Goal: Task Accomplishment & Management: Manage account settings

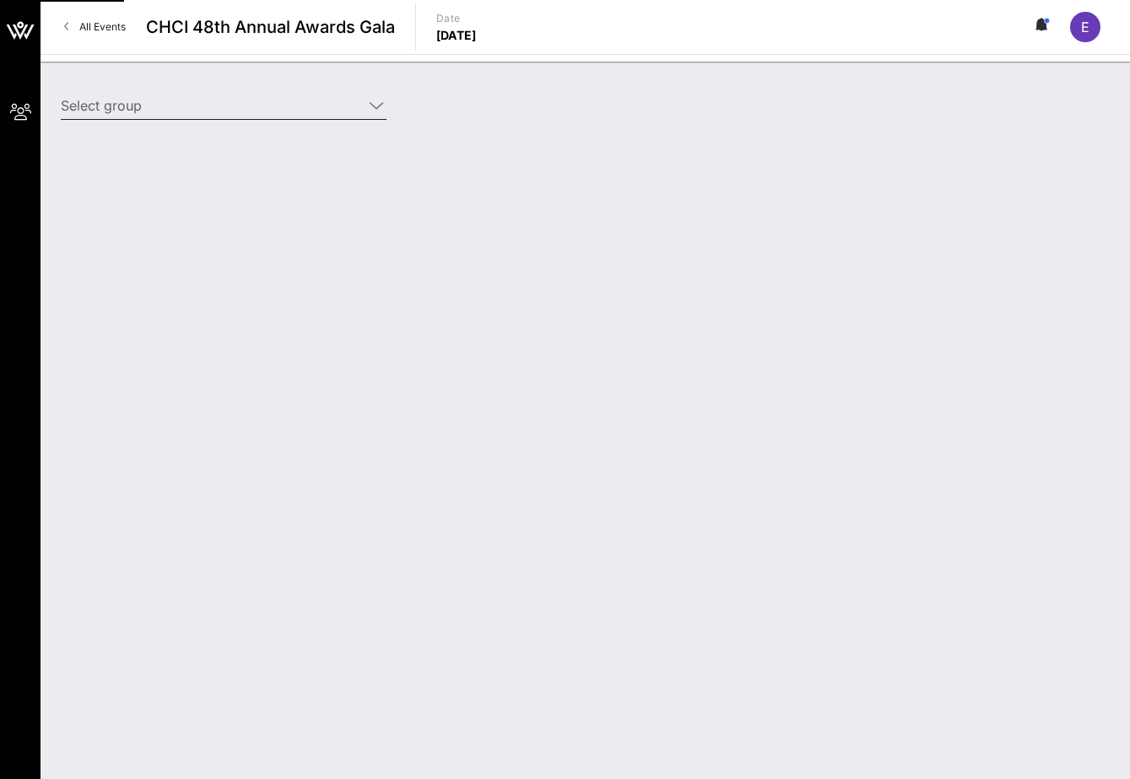
type input "American Beverage Association (American Beverage Association) [[PERSON_NAME], […"
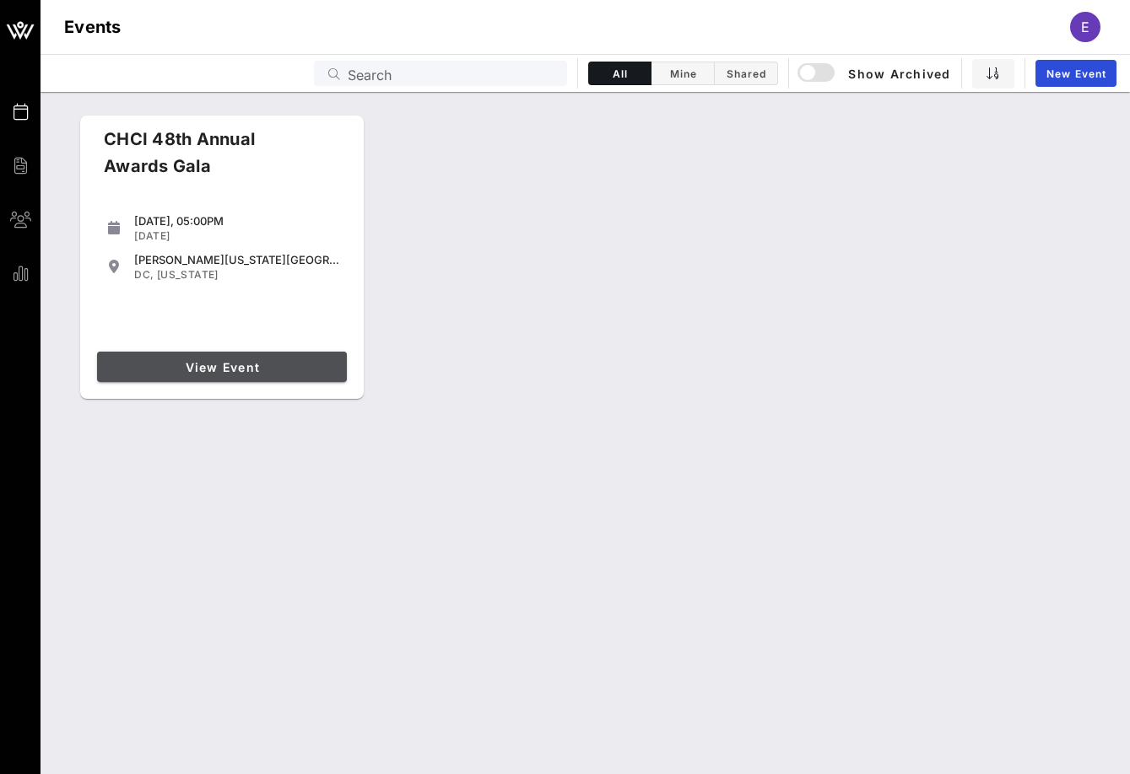
click at [228, 376] on link "View Event" at bounding box center [222, 367] width 250 height 30
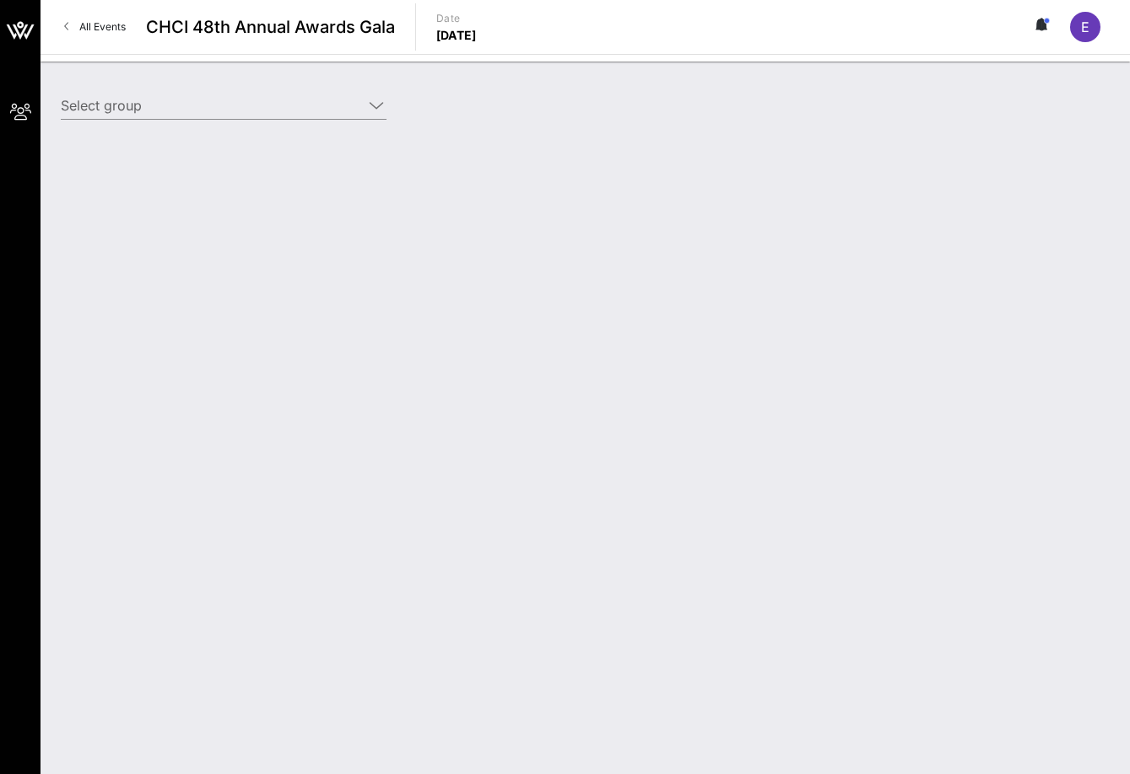
type input "American Beverage Association (American Beverage Association) [[PERSON_NAME], […"
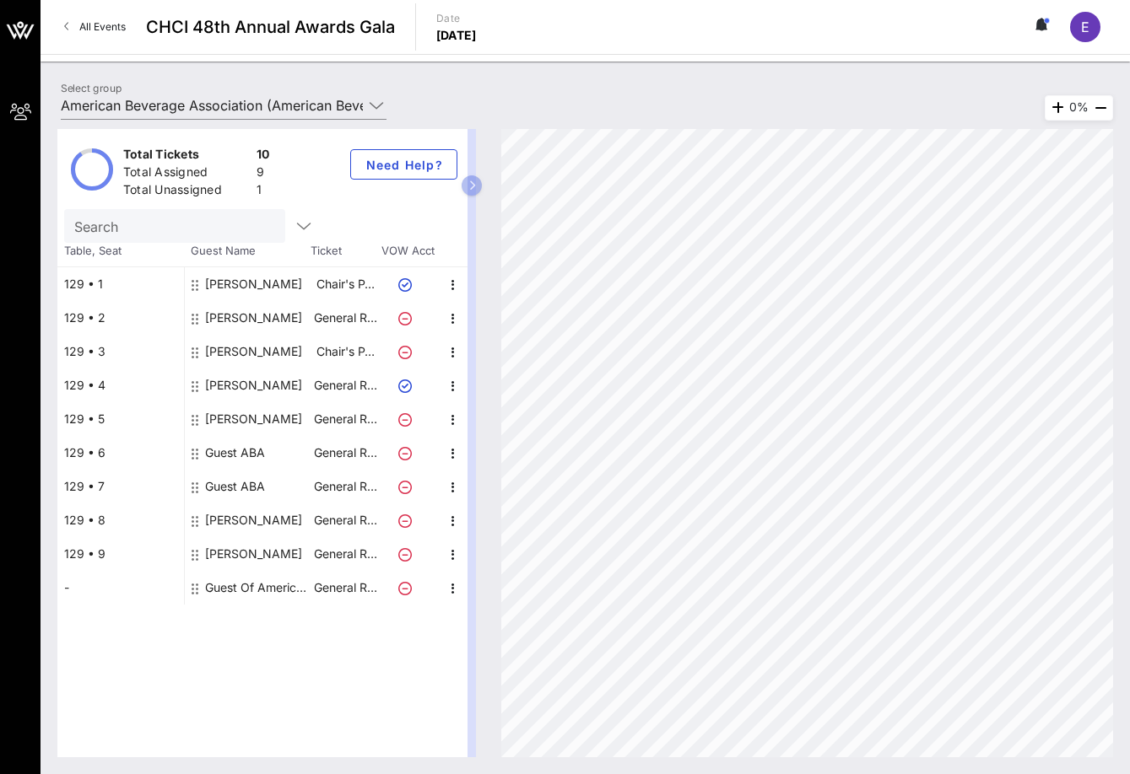
click at [251, 345] on div "[PERSON_NAME]" at bounding box center [253, 352] width 97 height 34
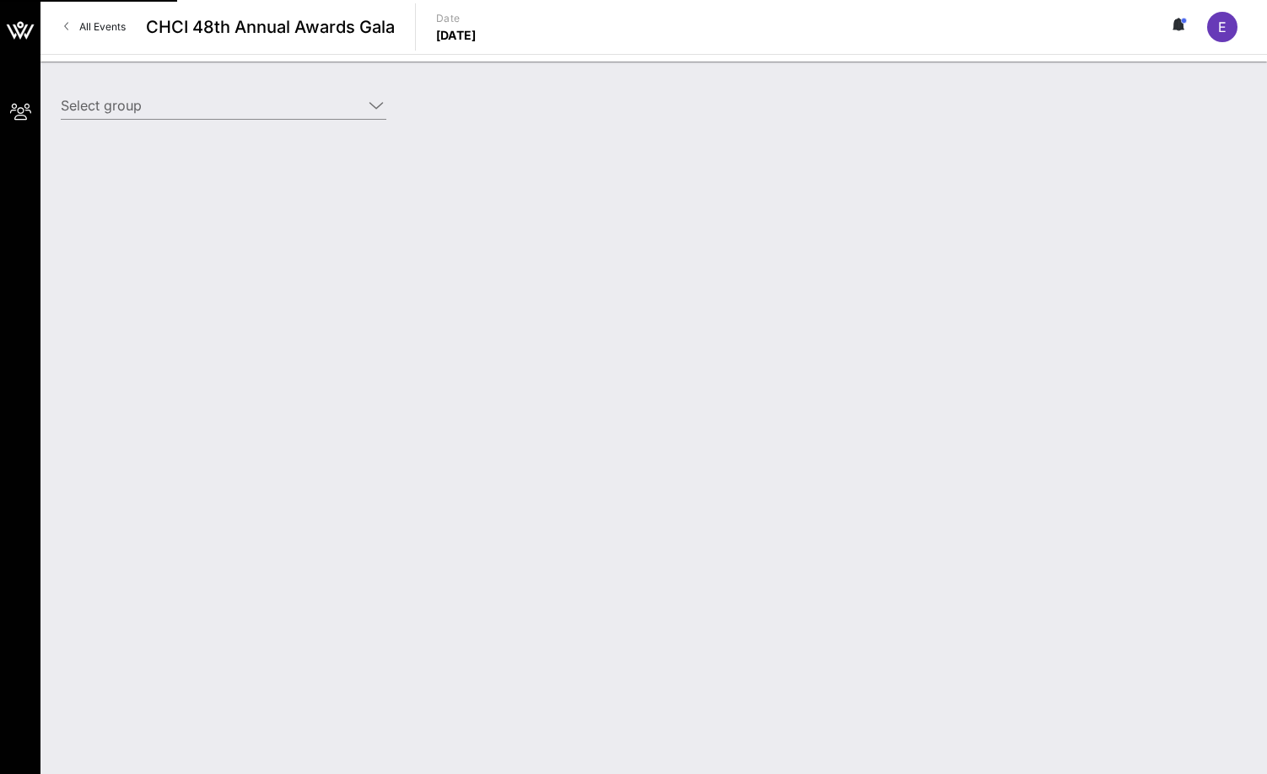
type input "American Beverage Association (American Beverage Association) [[PERSON_NAME], […"
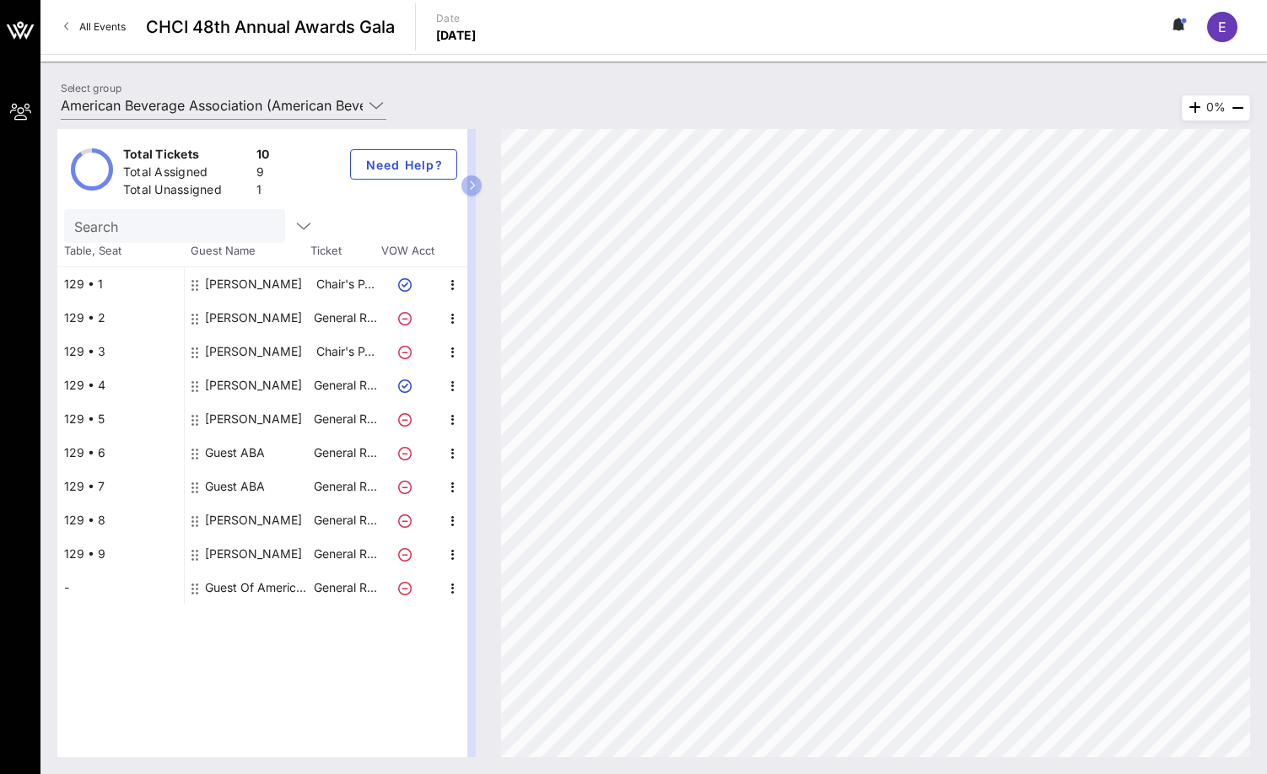
click at [250, 593] on div "Guest Of American Beverage Association" at bounding box center [258, 588] width 106 height 34
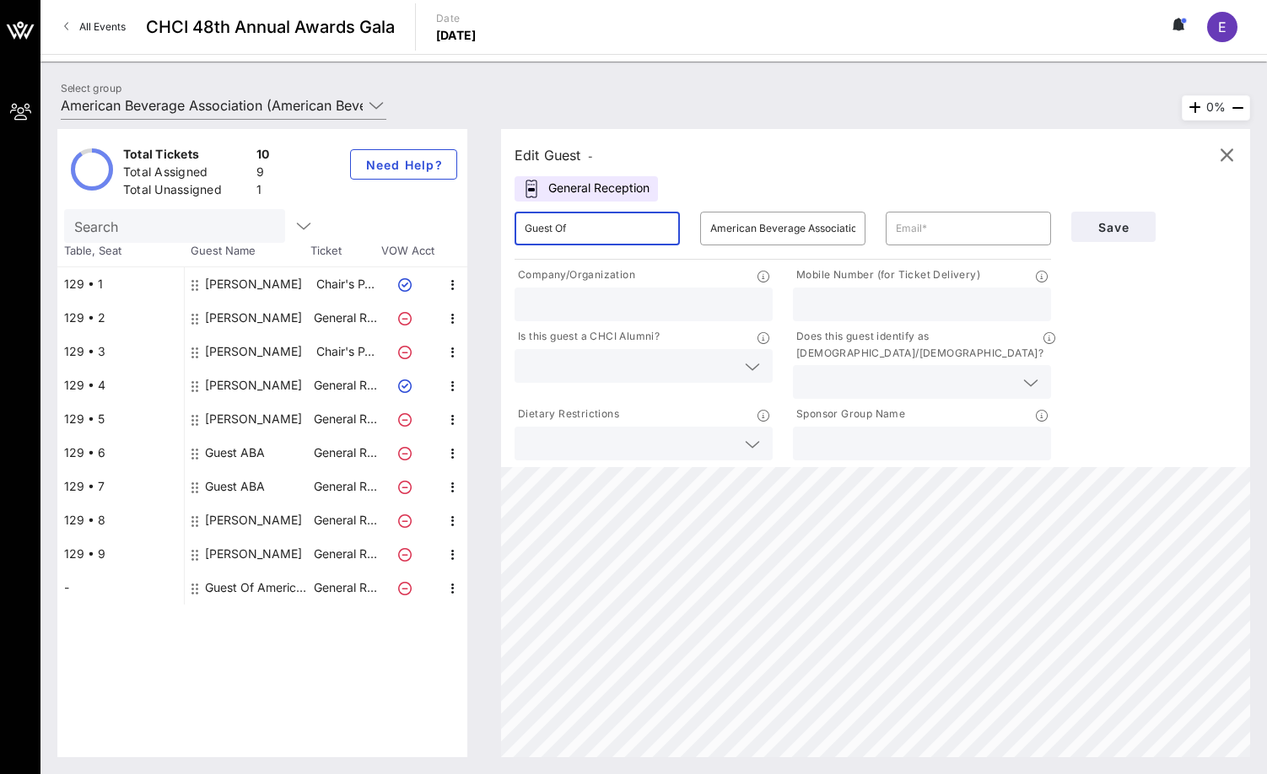
drag, startPoint x: 607, startPoint y: 225, endPoint x: 486, endPoint y: 220, distance: 121.6
click at [486, 220] on div "Edit Guest - General Reception ​ Guest Of ​ American Beverage Association ​ Com…" at bounding box center [867, 443] width 766 height 628
type input "[PERSON_NAME]"
click at [750, 229] on input "Hurtadoday" at bounding box center [782, 228] width 145 height 27
type input "Hurtado-day"
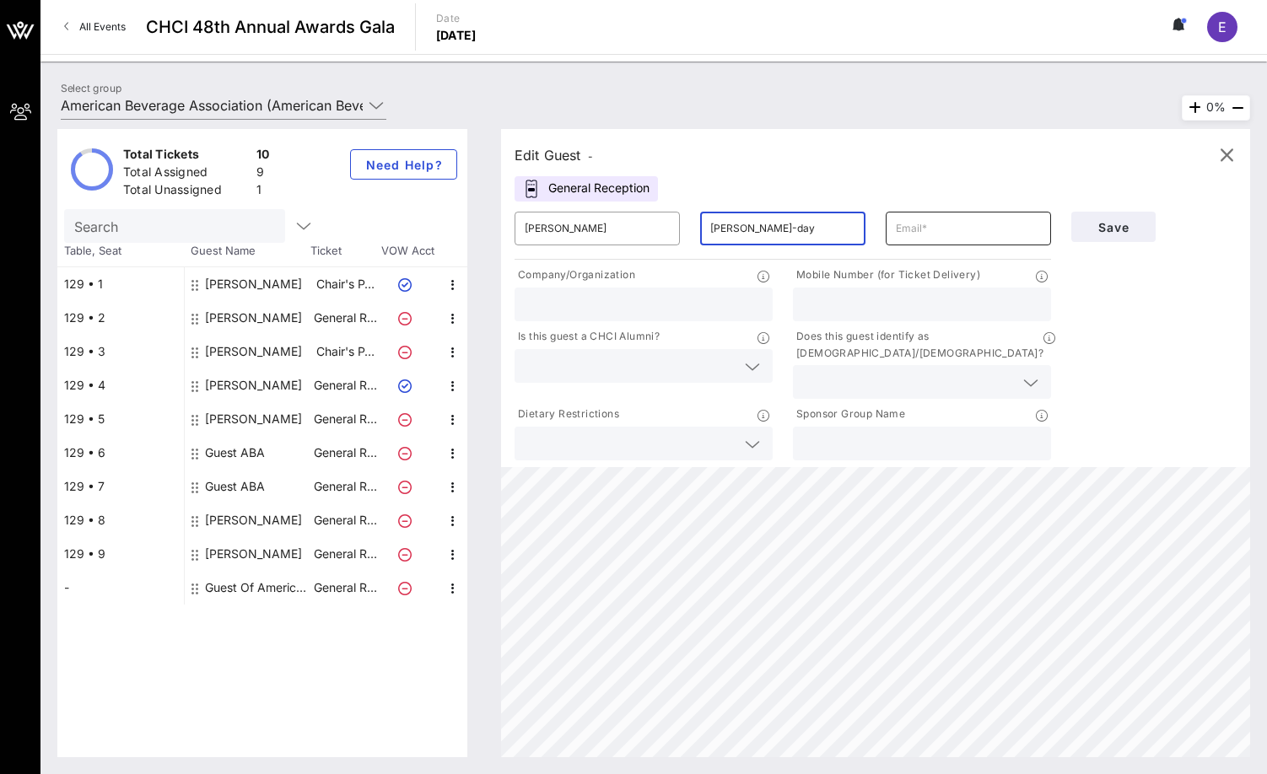
click at [968, 225] on input "text" at bounding box center [968, 228] width 145 height 27
click at [963, 218] on input "text" at bounding box center [968, 228] width 145 height 27
paste input "mailto:Ruth.hurtadoday@gmail.com"
drag, startPoint x: 926, startPoint y: 225, endPoint x: 871, endPoint y: 234, distance: 55.5
click at [871, 234] on div "​ Ruth ​ Hurtado-day ​ mailto:Ruth.hurtadoday@gmail.com" at bounding box center [782, 229] width 557 height 54
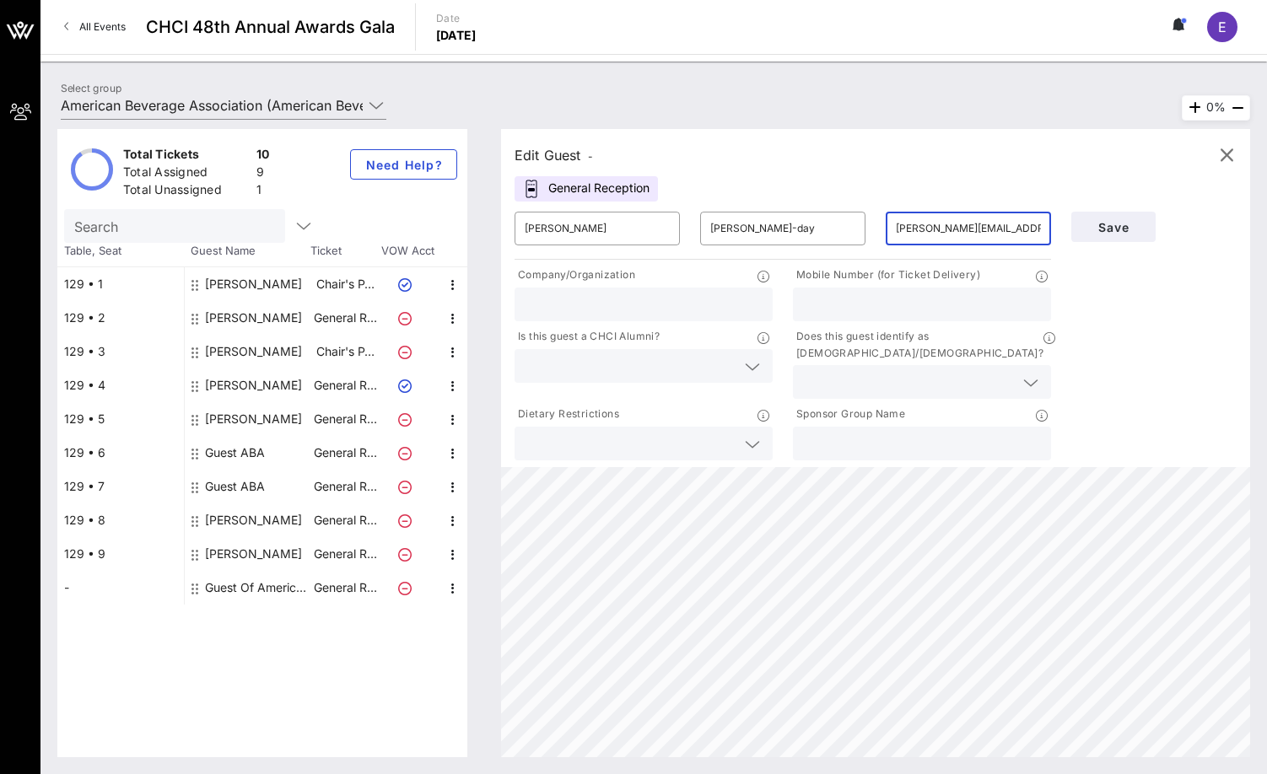
type input "Ruth.hurtadoday@gmail.com"
click at [1111, 321] on div "Save" at bounding box center [1154, 333] width 186 height 262
click at [758, 226] on input "Hurtado-day" at bounding box center [782, 228] width 145 height 27
type input "Hurtado-Day"
click at [1146, 229] on button "Save" at bounding box center [1113, 227] width 84 height 30
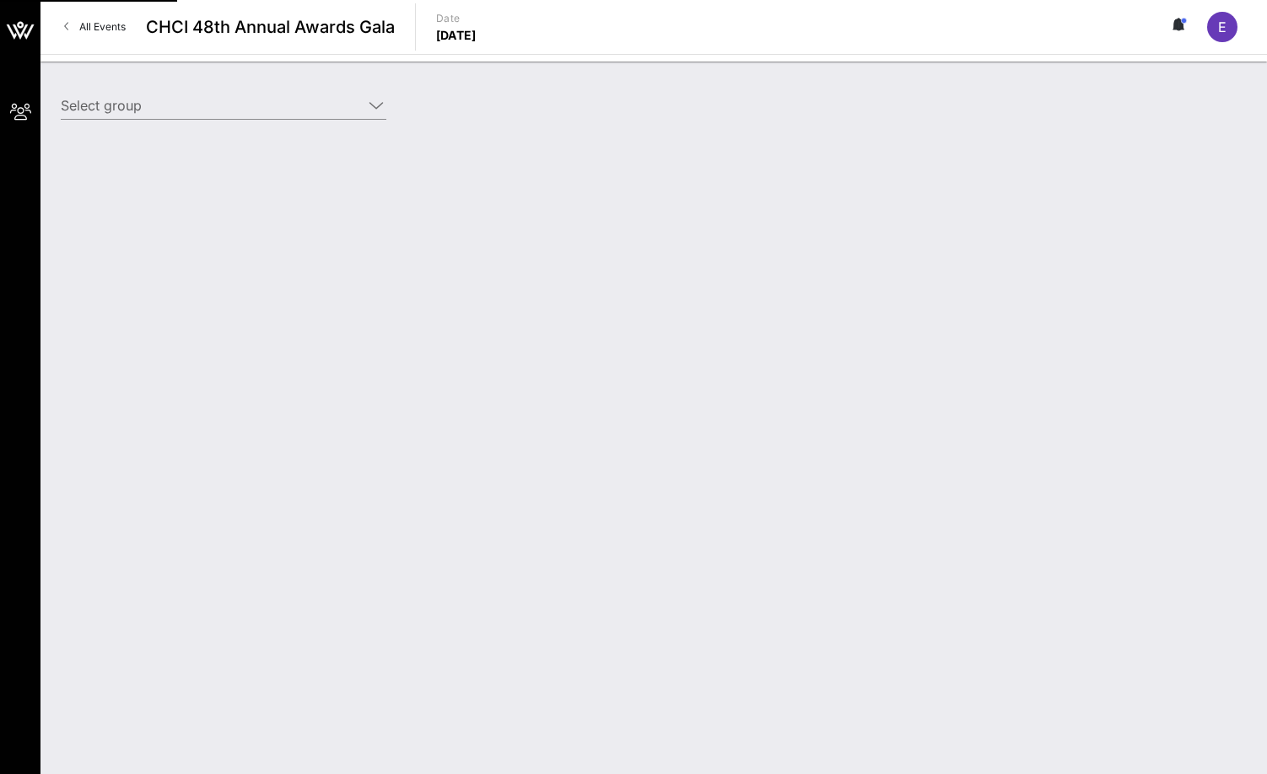
type input "American Beverage Association (American Beverage Association) [[PERSON_NAME], […"
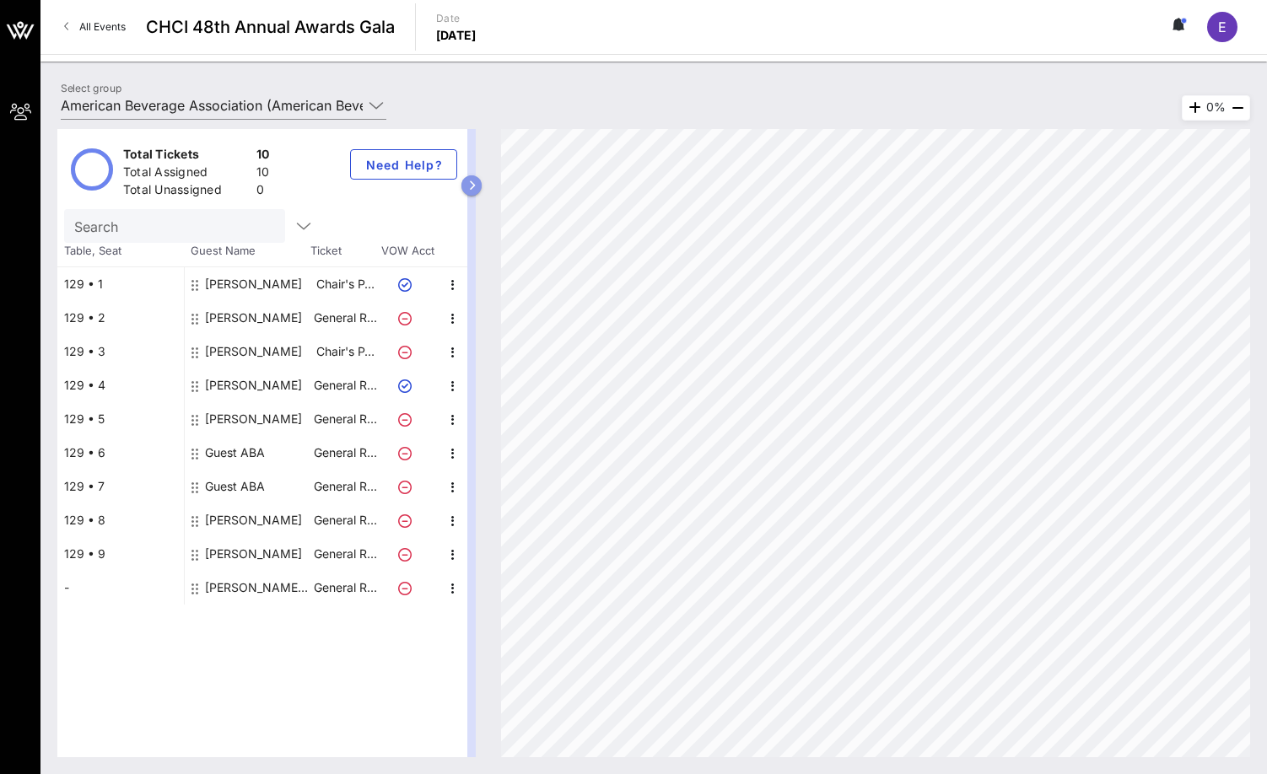
click at [472, 190] on icon "button" at bounding box center [472, 186] width 8 height 10
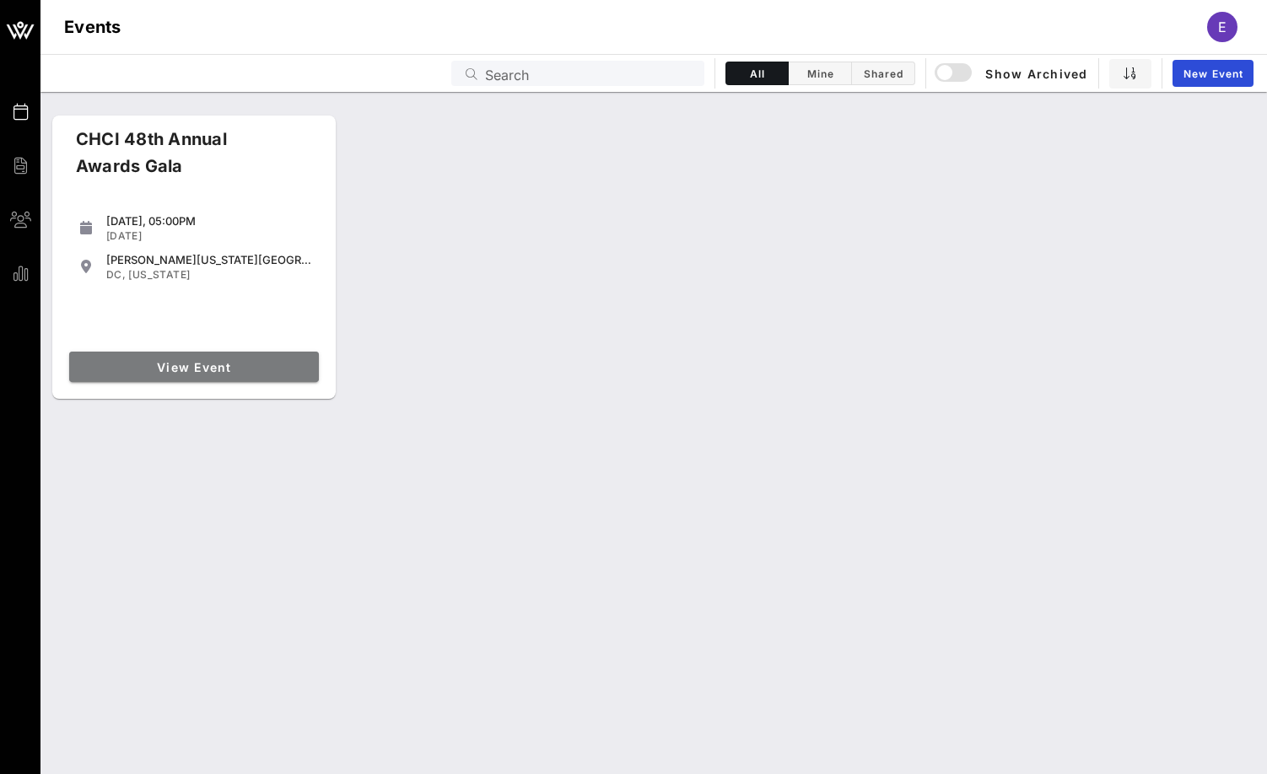
click at [223, 380] on link "View Event" at bounding box center [194, 367] width 250 height 30
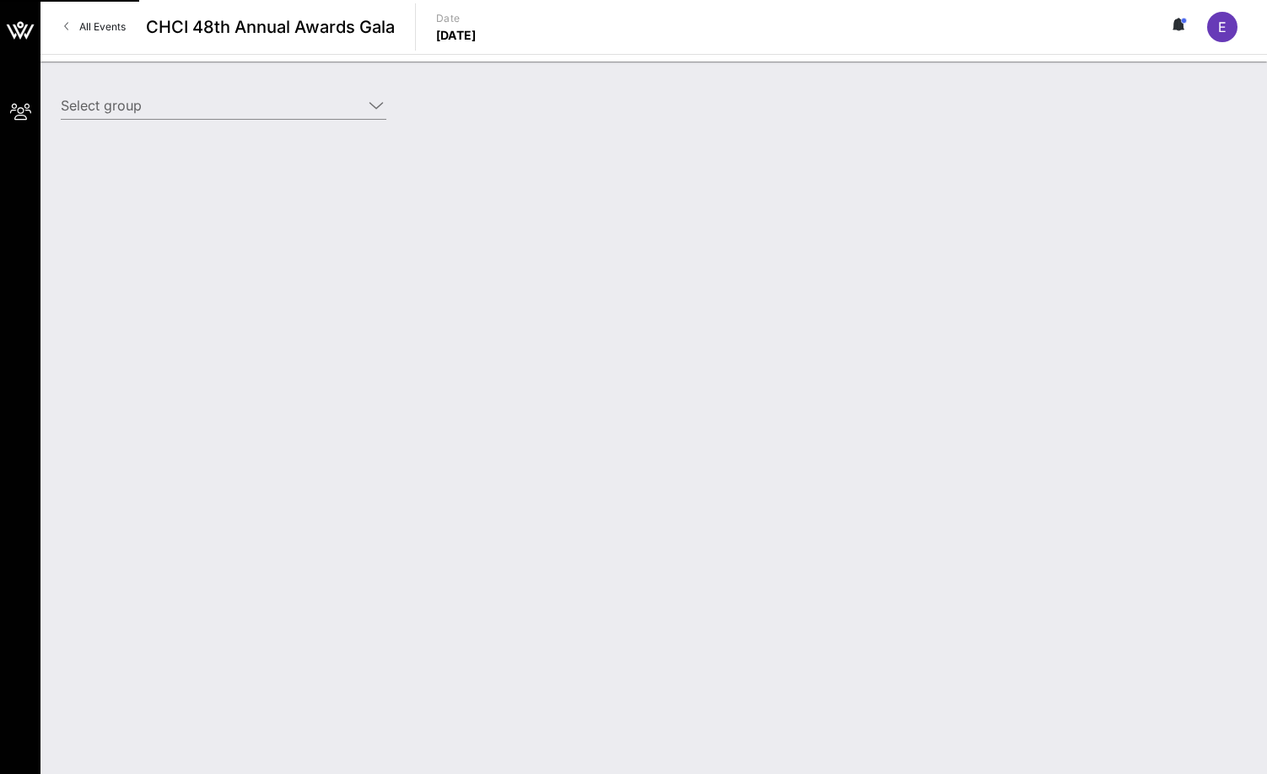
type input "American Beverage Association (American Beverage Association) [[PERSON_NAME], […"
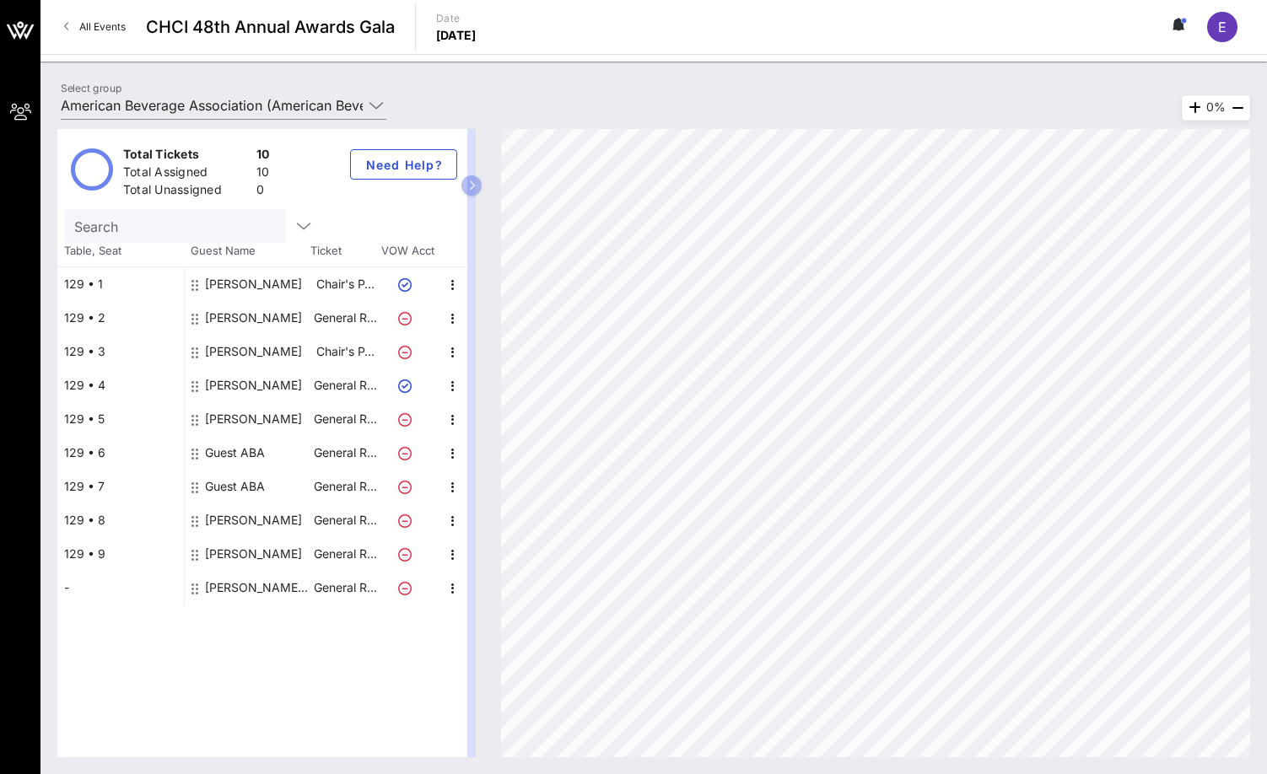
click at [250, 456] on div "Guest ABA" at bounding box center [235, 453] width 60 height 34
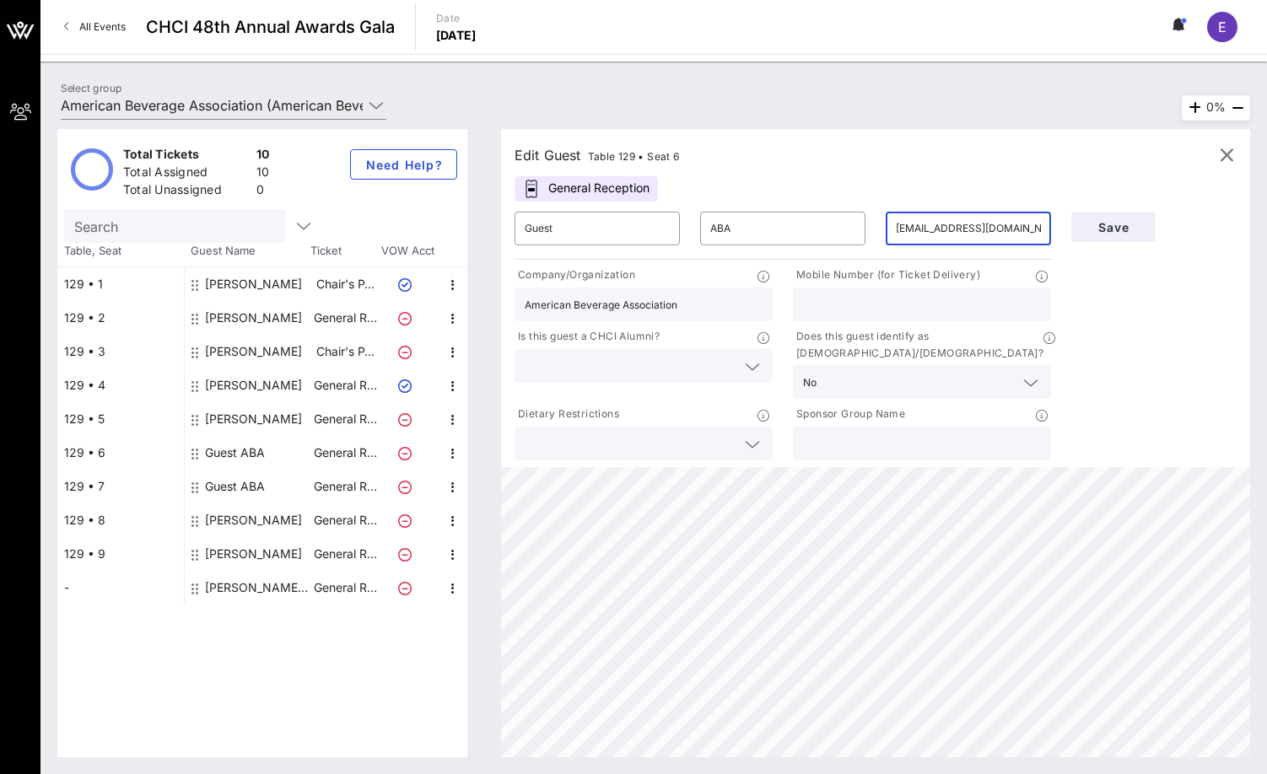
click at [976, 230] on input "[EMAIL_ADDRESS][DOMAIN_NAME]" at bounding box center [968, 228] width 145 height 27
drag, startPoint x: 1017, startPoint y: 229, endPoint x: 893, endPoint y: 234, distance: 124.1
click at [893, 234] on div "​ [EMAIL_ADDRESS][DOMAIN_NAME]" at bounding box center [968, 229] width 165 height 34
click at [272, 462] on div "Guest ABA" at bounding box center [248, 453] width 127 height 34
click at [257, 458] on div "Guest ABA" at bounding box center [235, 453] width 60 height 34
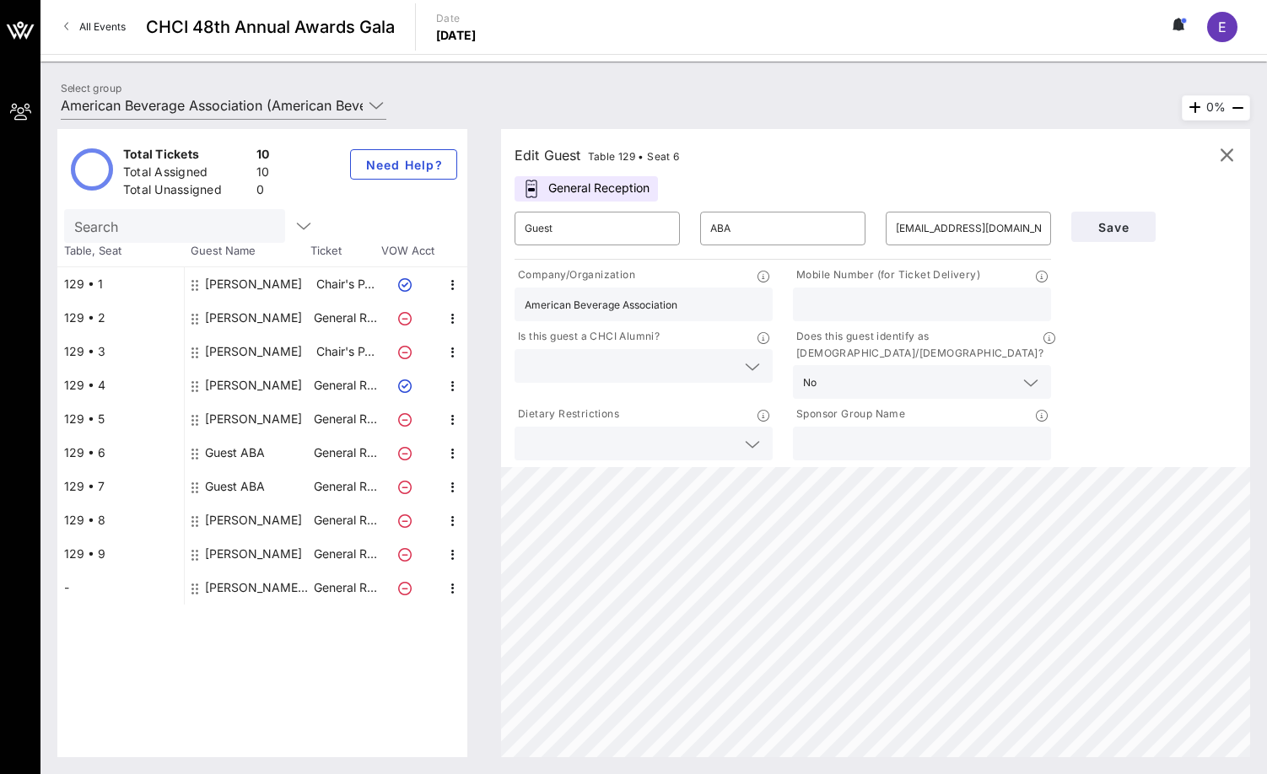
click at [257, 480] on div "Guest ABA" at bounding box center [235, 487] width 60 height 34
type input "[EMAIL_ADDRESS][DOMAIN_NAME]"
click at [999, 219] on input "[EMAIL_ADDRESS][DOMAIN_NAME]" at bounding box center [968, 228] width 145 height 27
click at [998, 220] on input "[EMAIL_ADDRESS][DOMAIN_NAME]" at bounding box center [968, 228] width 145 height 27
click at [998, 222] on input "[EMAIL_ADDRESS][DOMAIN_NAME]" at bounding box center [968, 228] width 145 height 27
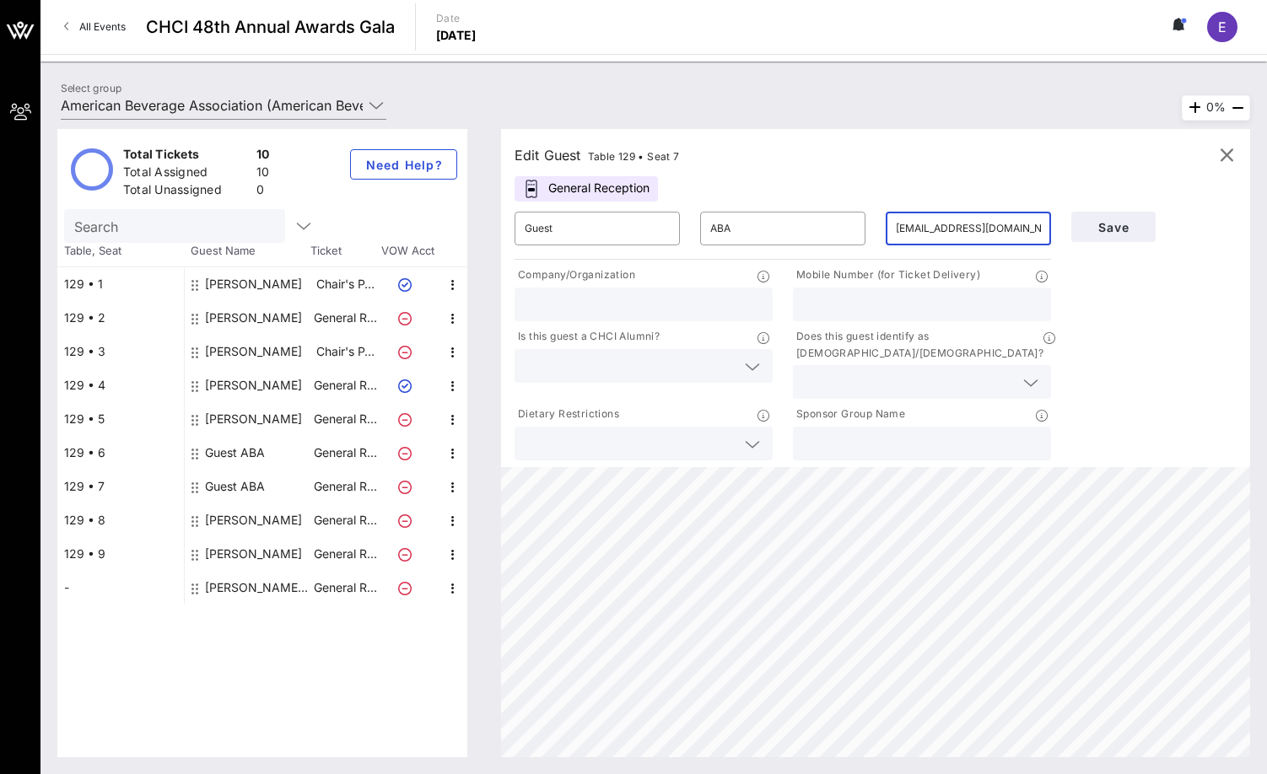
click at [996, 227] on input "[EMAIL_ADDRESS][DOMAIN_NAME]" at bounding box center [968, 228] width 145 height 27
paste input "[EMAIL_ADDRESS]"
type input "[EMAIL_ADDRESS][DOMAIN_NAME]"
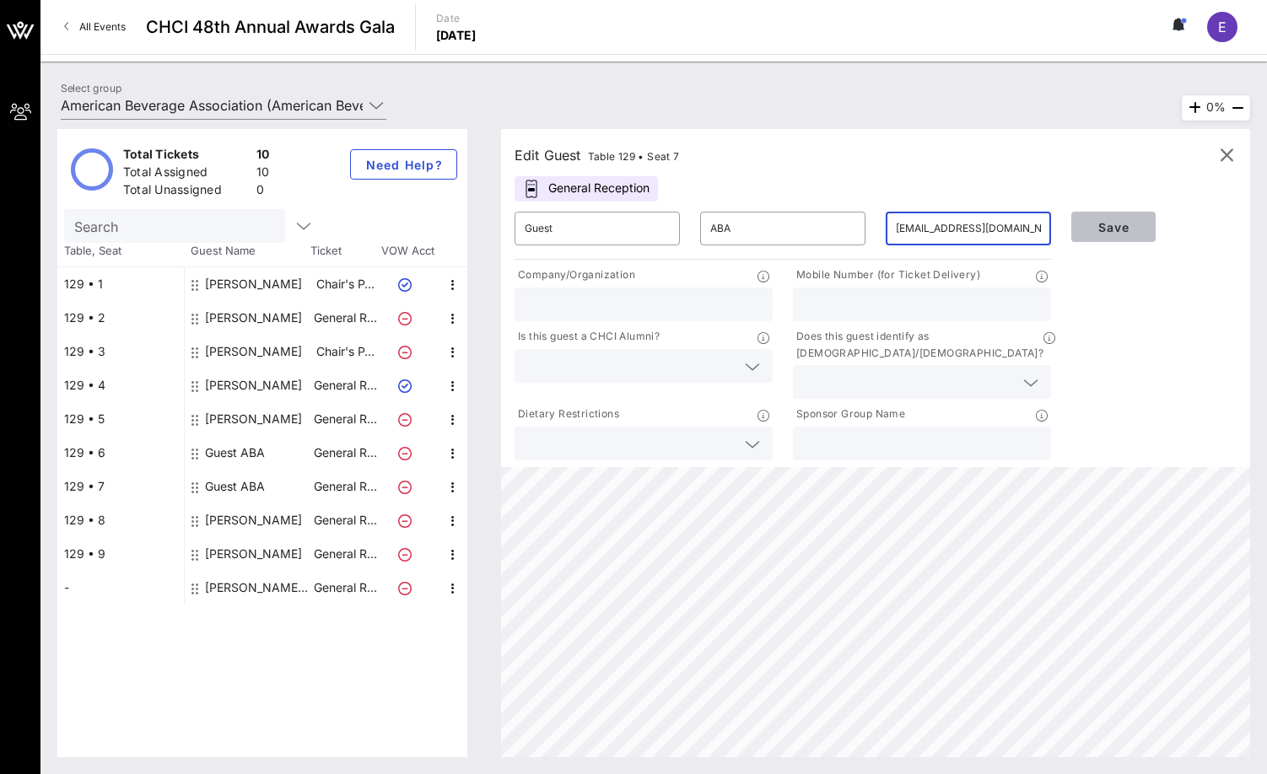
click at [1107, 239] on button "Save" at bounding box center [1113, 227] width 84 height 30
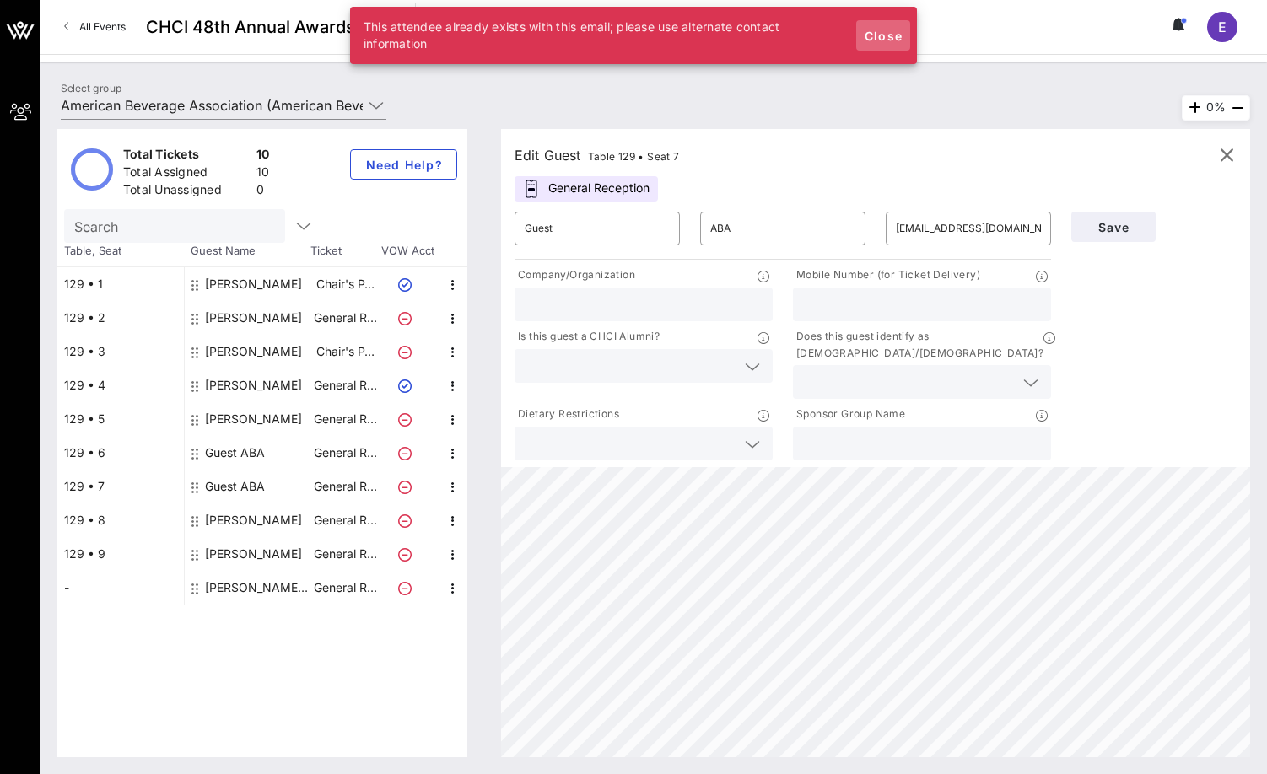
click at [894, 38] on span "Close" at bounding box center [883, 36] width 40 height 14
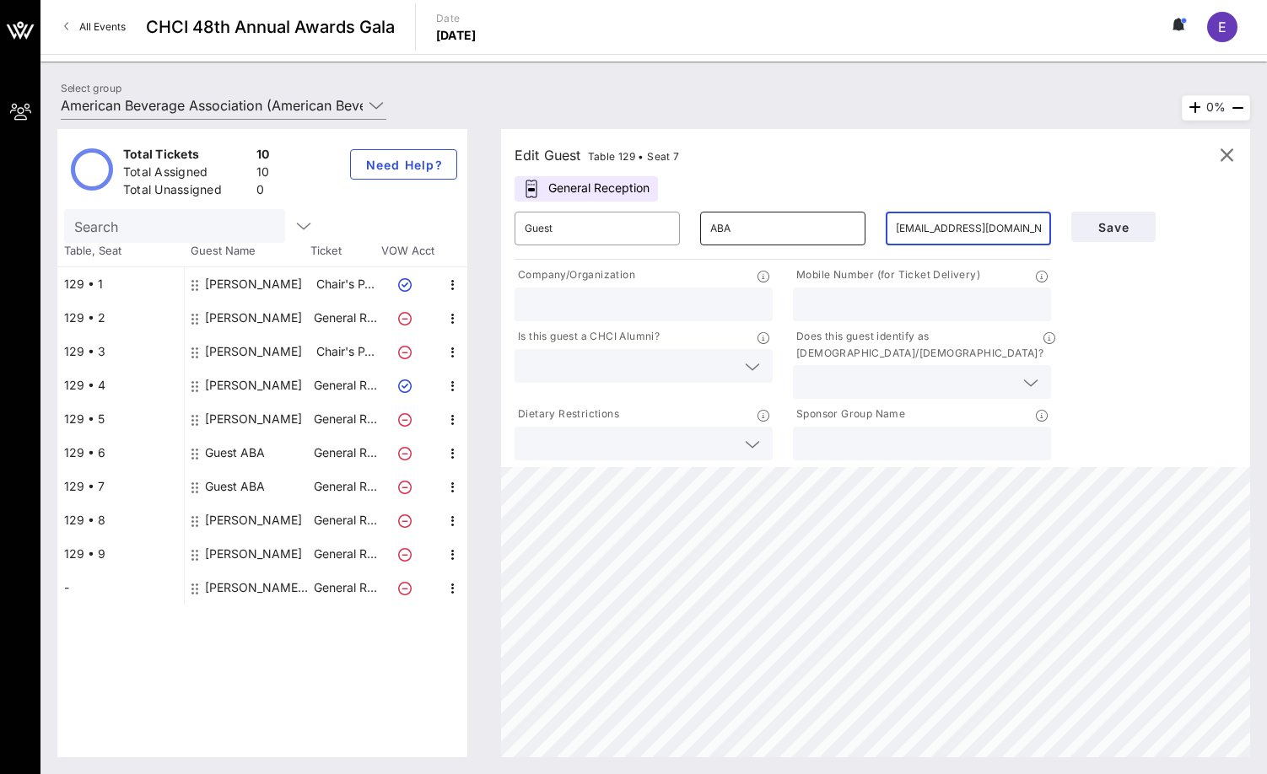
drag, startPoint x: 1017, startPoint y: 225, endPoint x: 830, endPoint y: 228, distance: 186.5
click at [830, 228] on div "​ Guest ​ ABA ​ [EMAIL_ADDRESS][DOMAIN_NAME]" at bounding box center [782, 229] width 557 height 54
click at [1096, 234] on span "Save" at bounding box center [1113, 227] width 57 height 14
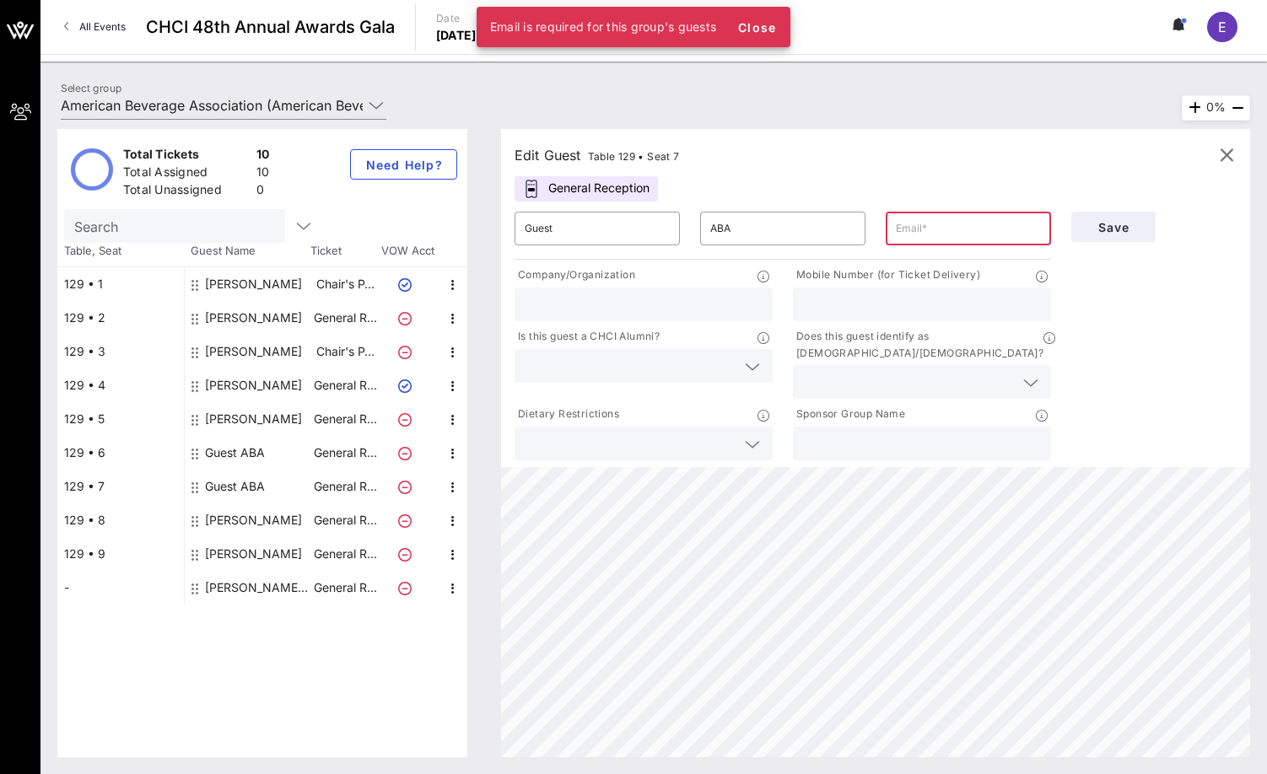
click at [877, 233] on div "​" at bounding box center [969, 229] width 186 height 54
click at [918, 225] on input "text" at bounding box center [968, 228] width 145 height 27
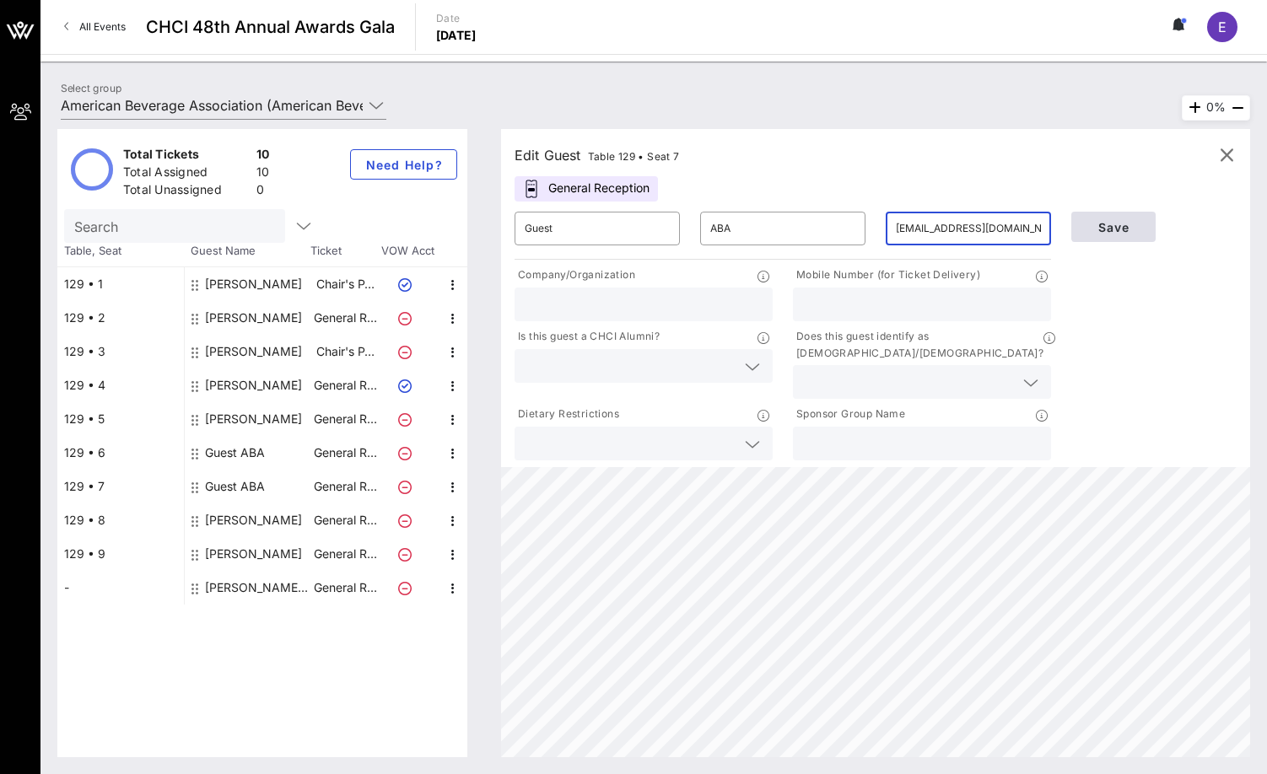
type input "[EMAIL_ADDRESS][DOMAIN_NAME]"
click at [1074, 233] on button "Save" at bounding box center [1113, 227] width 84 height 30
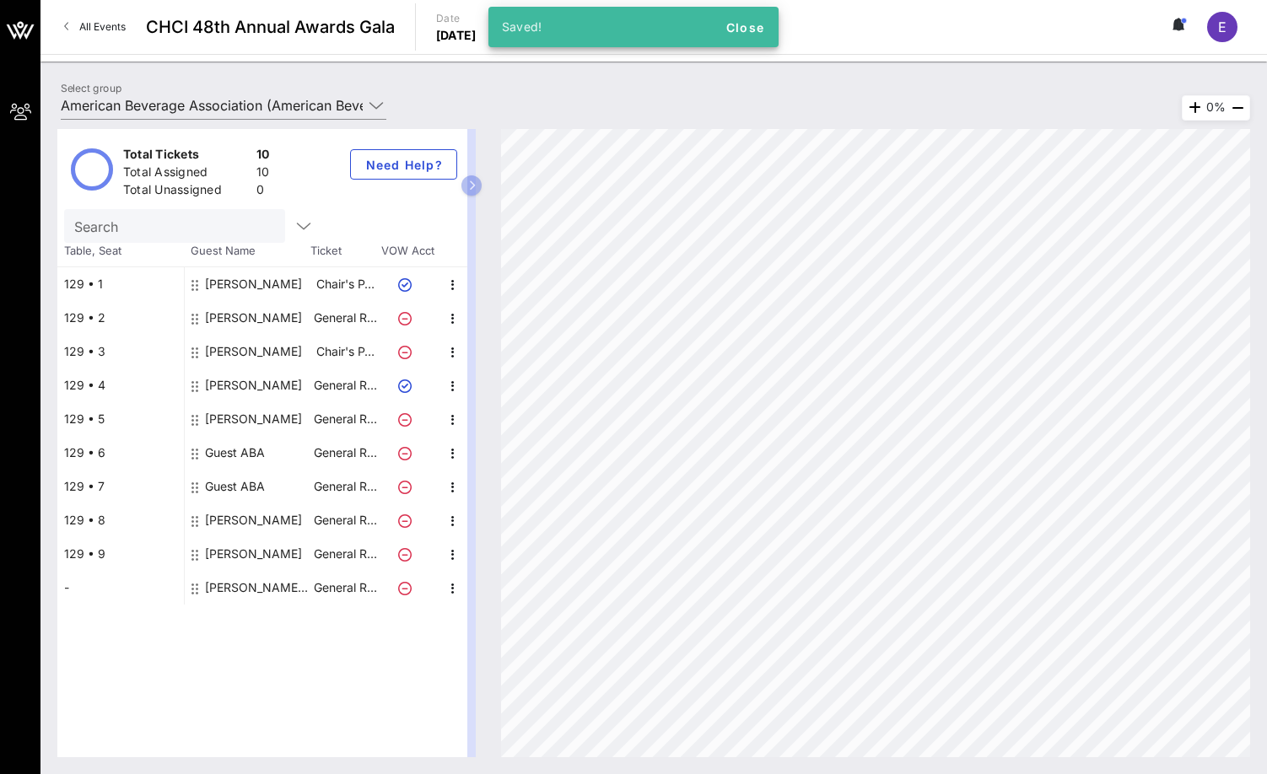
click at [482, 184] on div "Total Tickets 10 Total Assigned 10 Total Unassigned 0 Need Help? Search Table, …" at bounding box center [270, 443] width 427 height 628
click at [475, 190] on icon "button" at bounding box center [472, 186] width 8 height 10
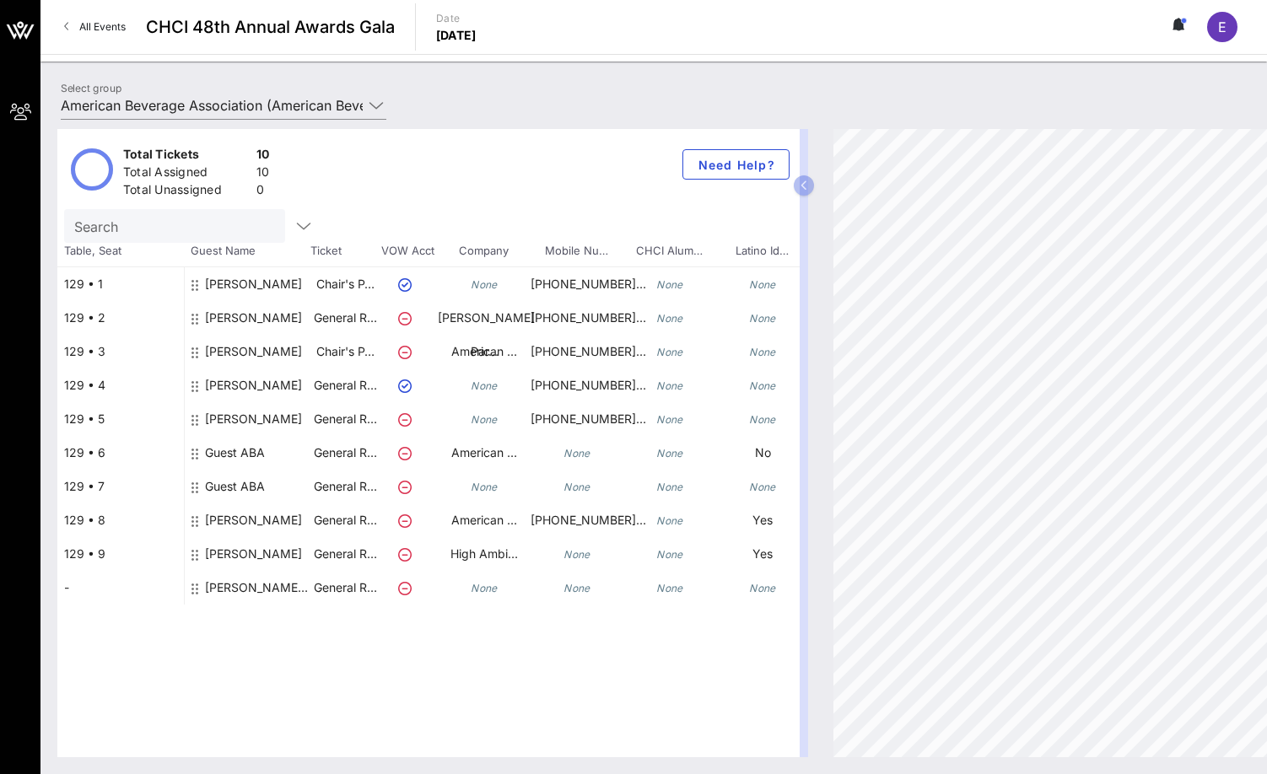
drag, startPoint x: 513, startPoint y: 753, endPoint x: 324, endPoint y: 688, distance: 199.8
click at [324, 688] on div "Total Tickets 10 Total Assigned 10 Total Unassigned 0 Need Help? Search Table, …" at bounding box center [428, 443] width 742 height 628
